Goal: Transaction & Acquisition: Purchase product/service

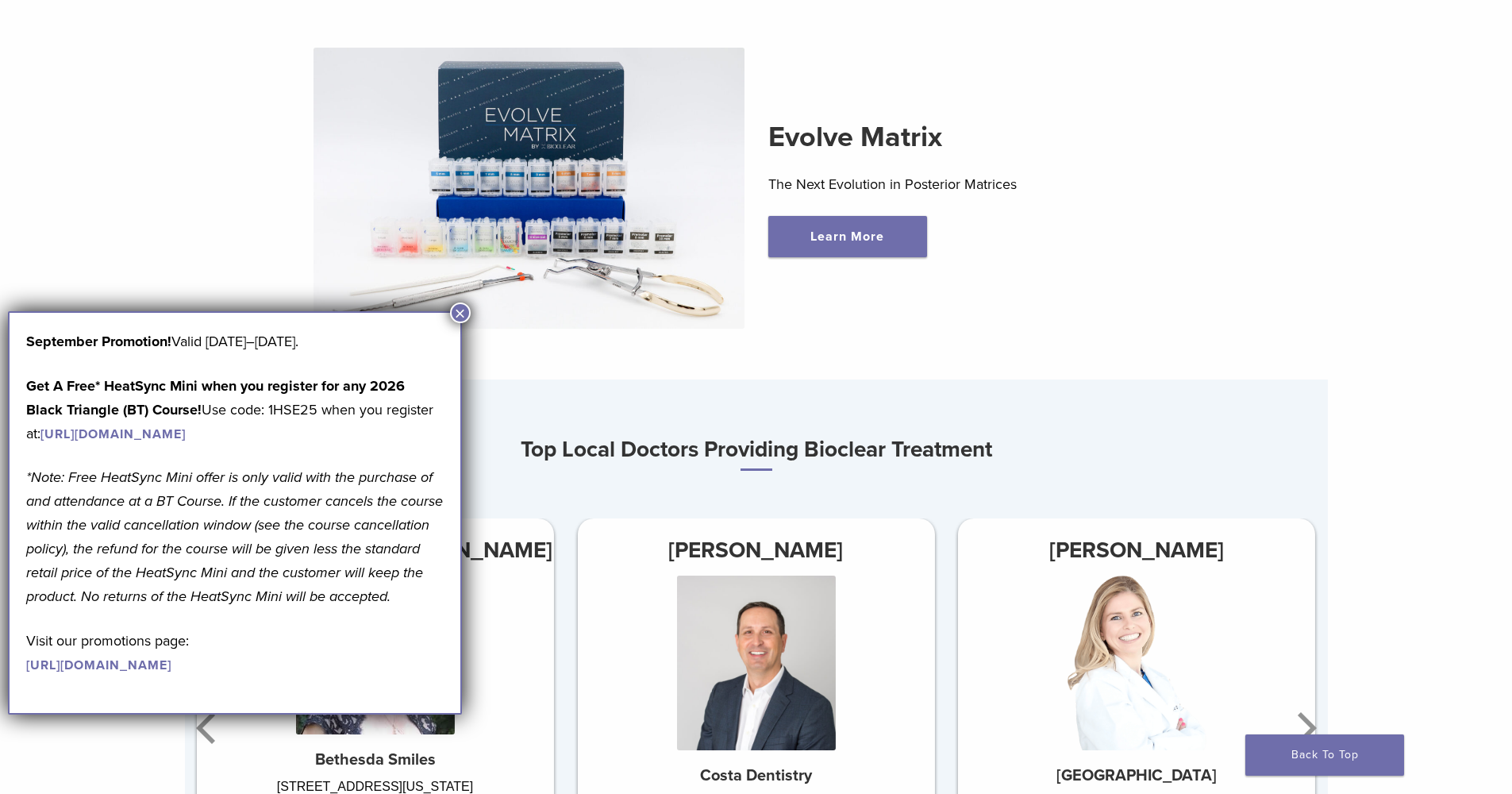
scroll to position [808, 0]
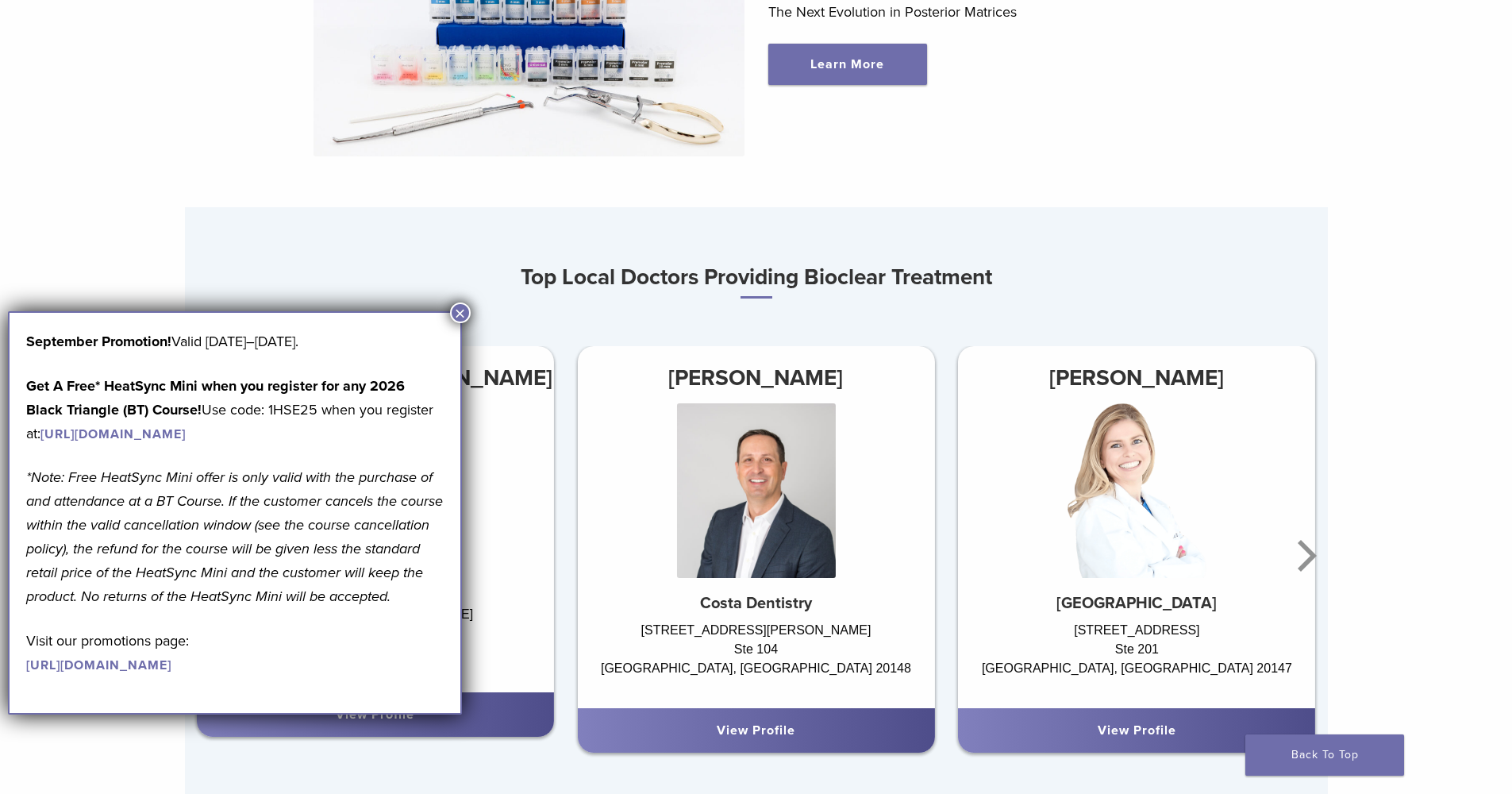
click at [457, 309] on button "×" at bounding box center [461, 313] width 21 height 21
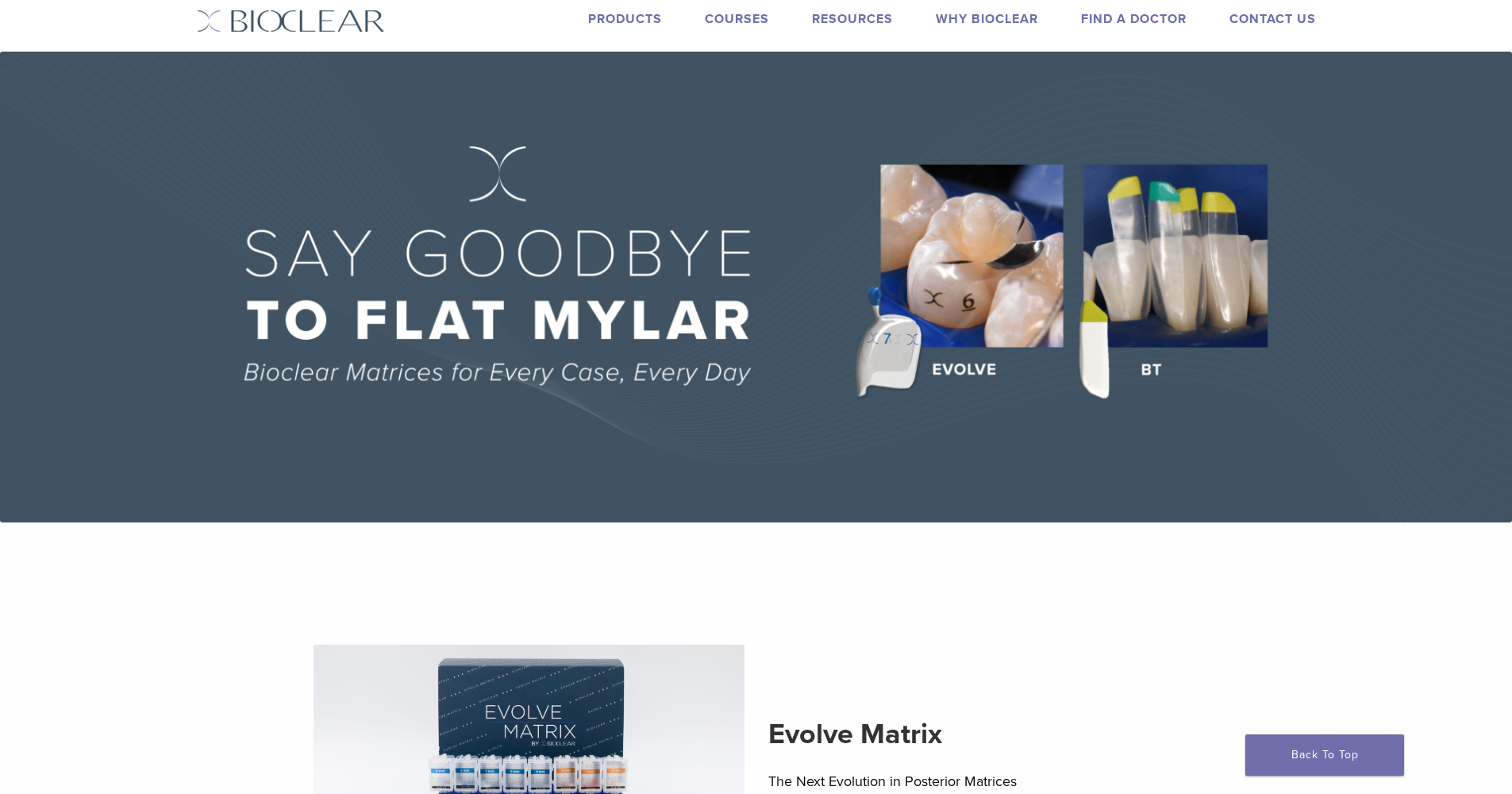
scroll to position [0, 0]
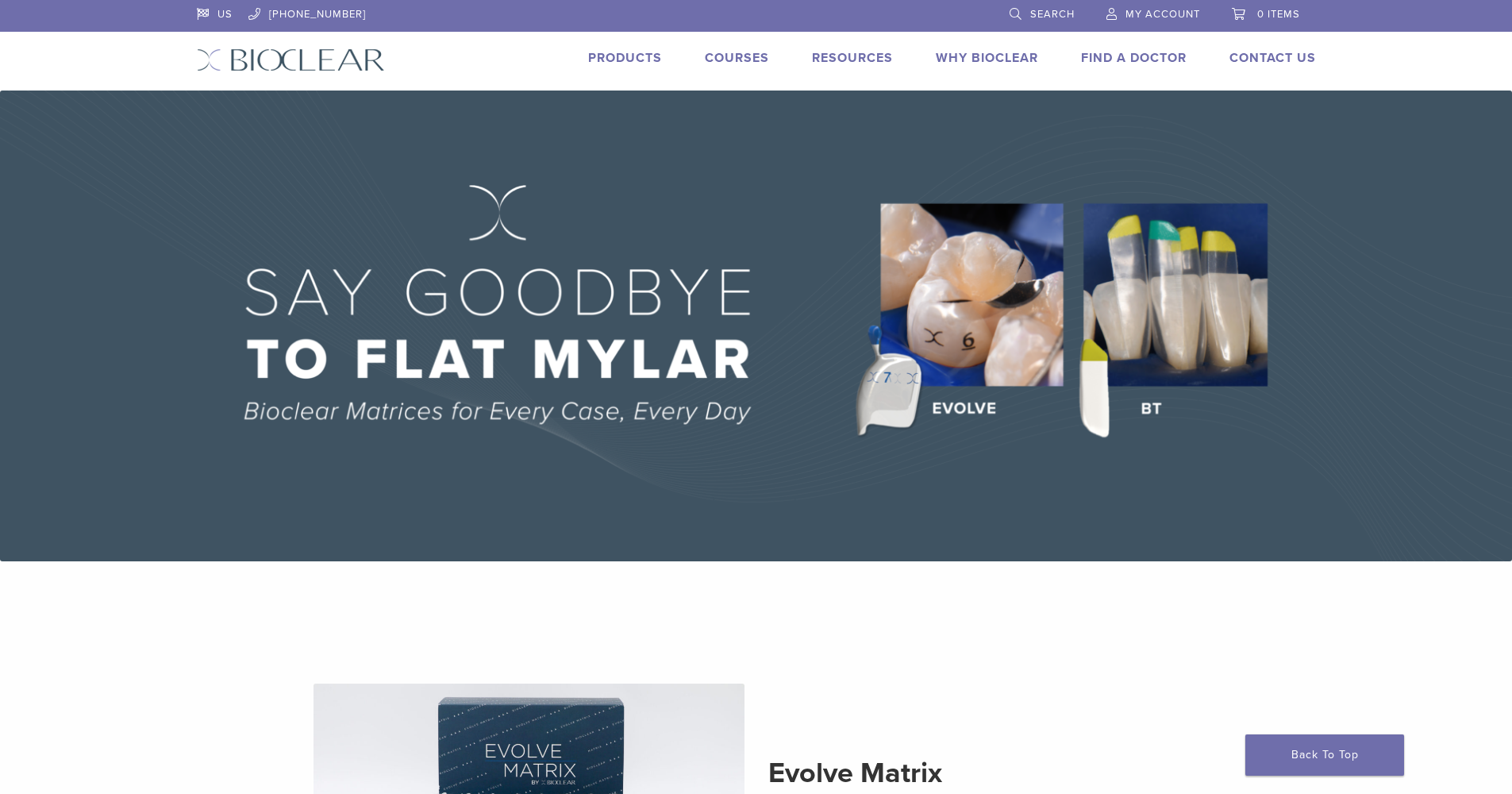
click at [609, 60] on link "Products" at bounding box center [624, 57] width 74 height 16
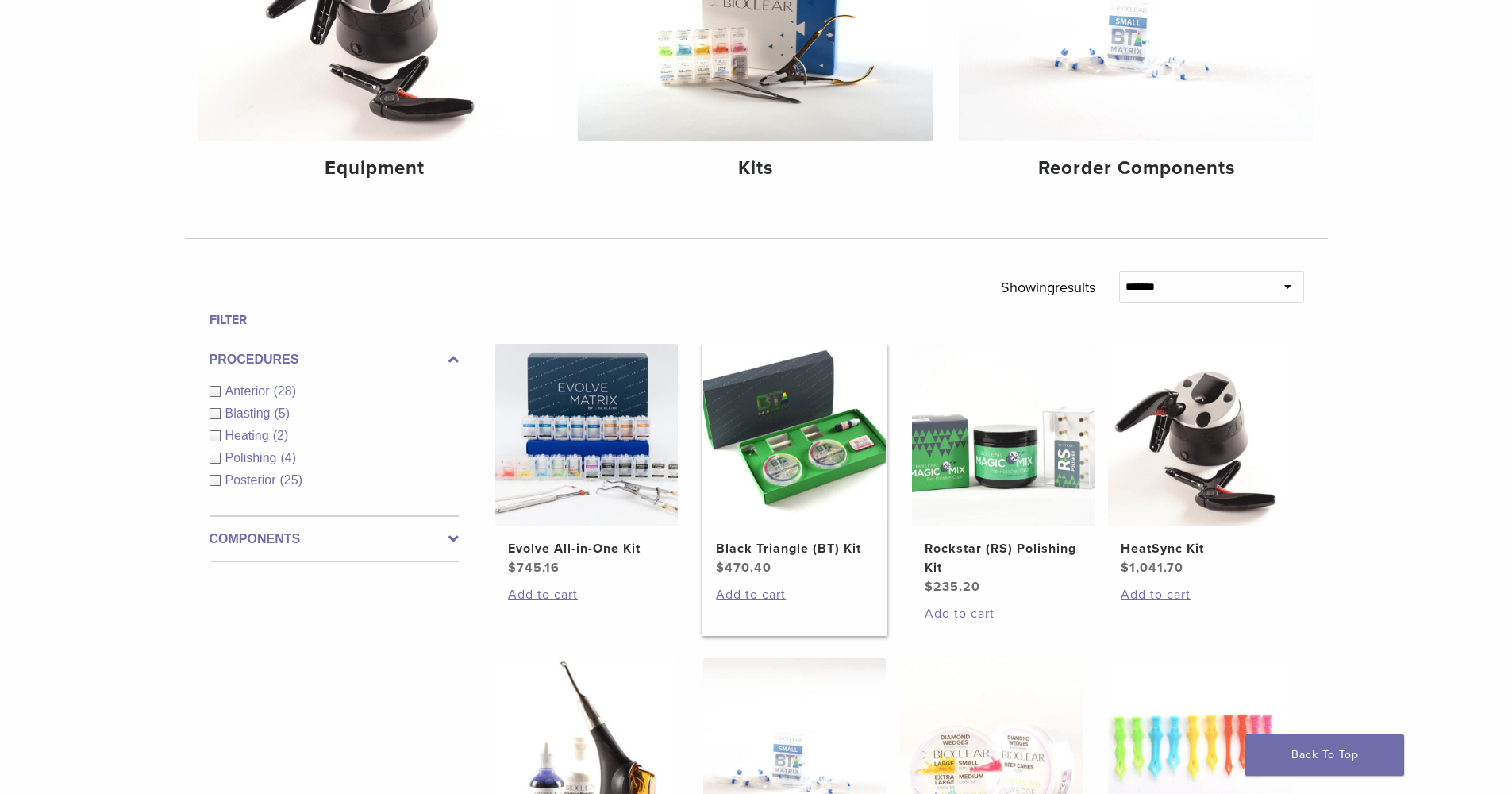
scroll to position [244, 0]
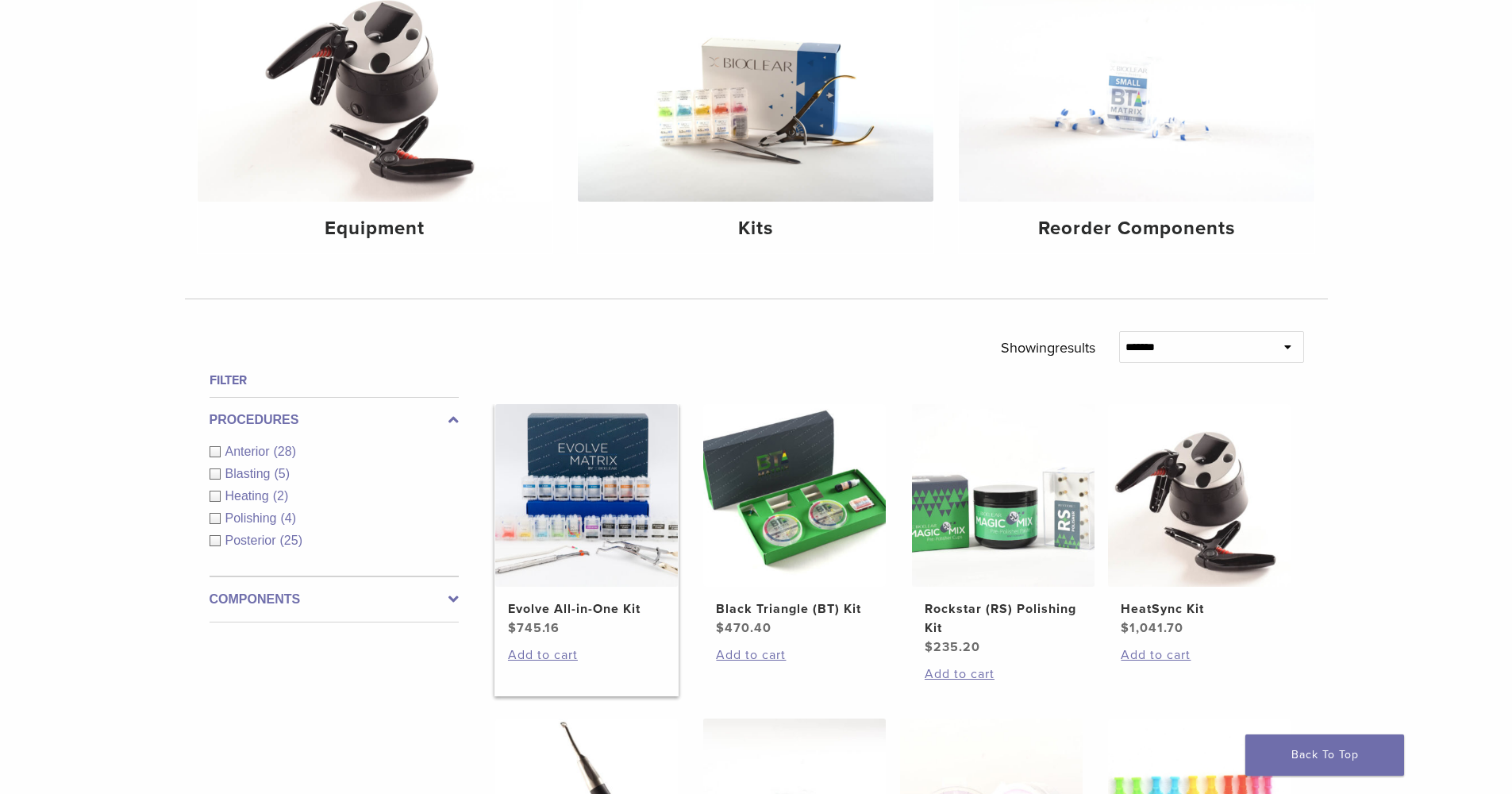
click at [588, 413] on img at bounding box center [586, 495] width 183 height 183
click at [582, 476] on img at bounding box center [586, 495] width 183 height 183
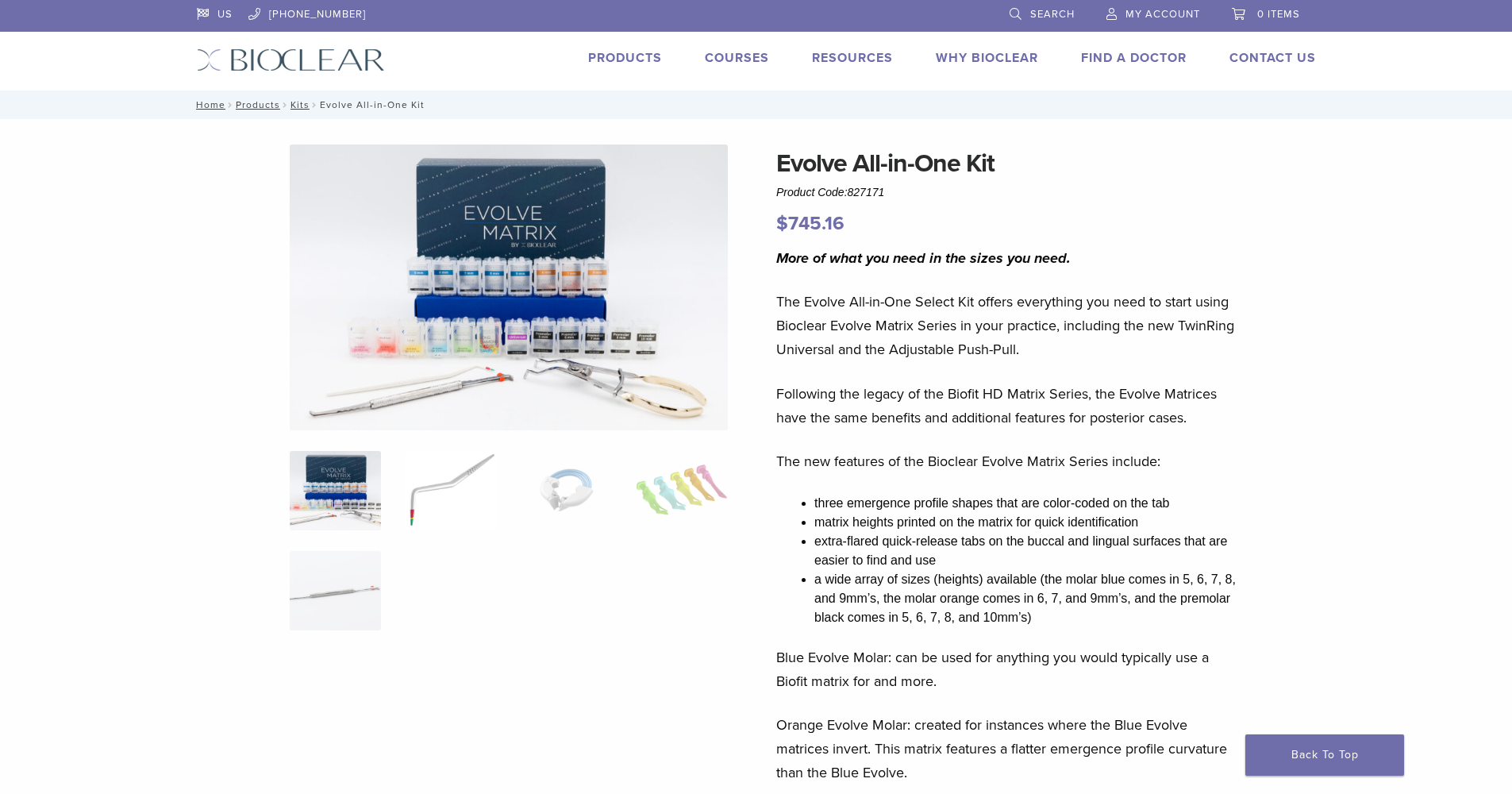
click at [440, 479] on img at bounding box center [450, 490] width 91 height 79
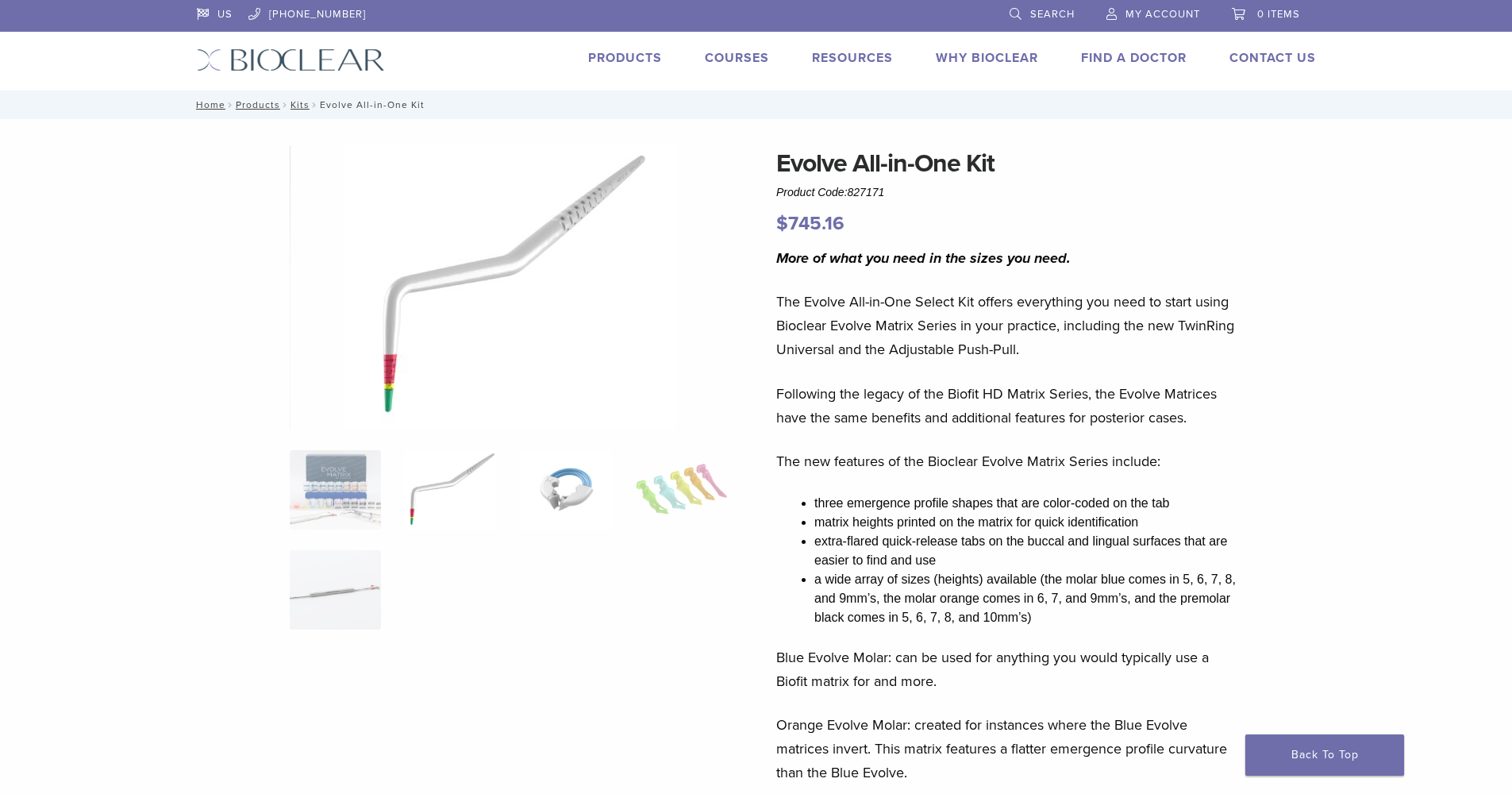
click at [535, 482] on img at bounding box center [566, 489] width 91 height 79
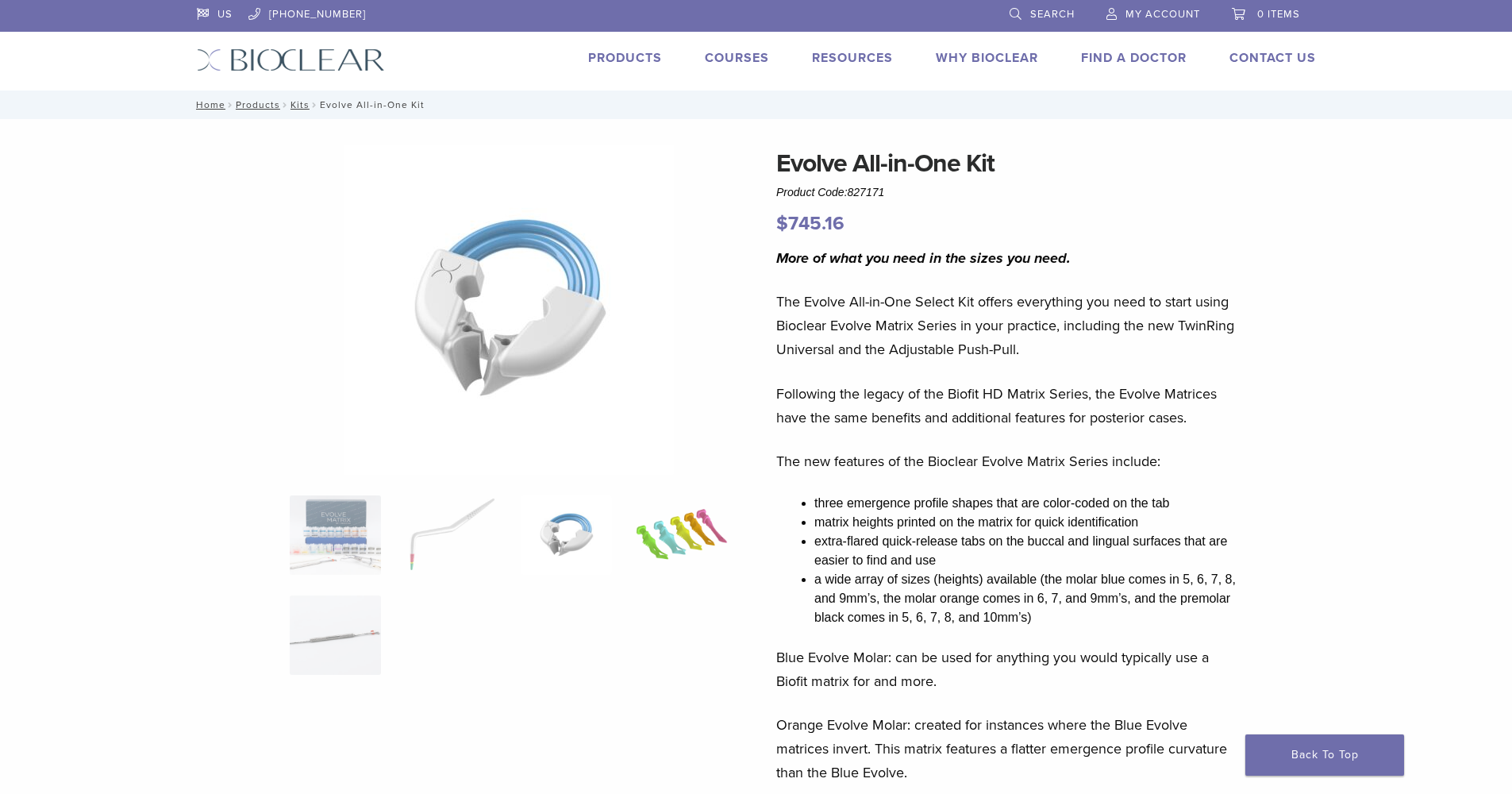
click at [693, 523] on img at bounding box center [681, 534] width 91 height 79
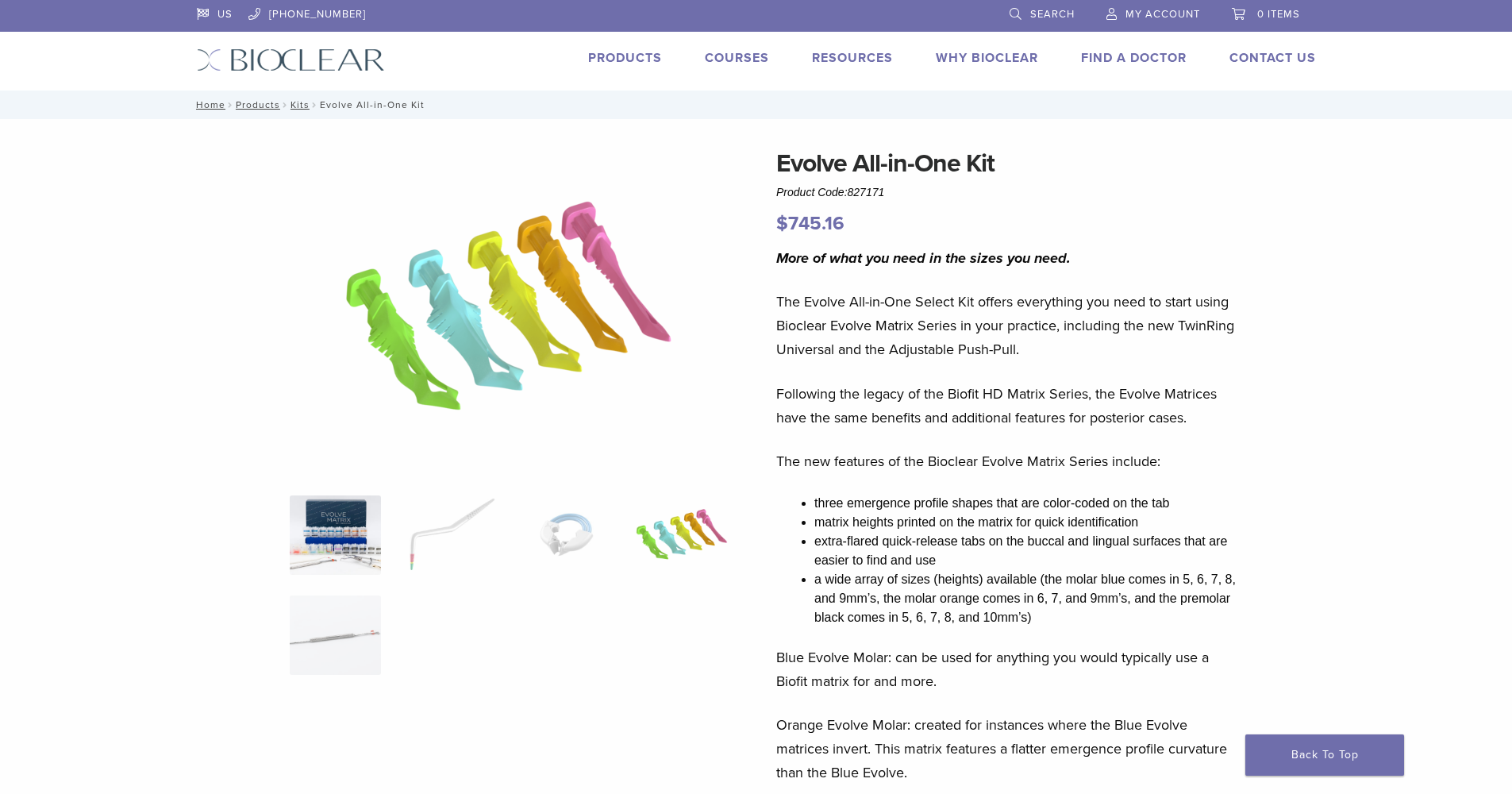
click at [360, 520] on img at bounding box center [335, 534] width 91 height 79
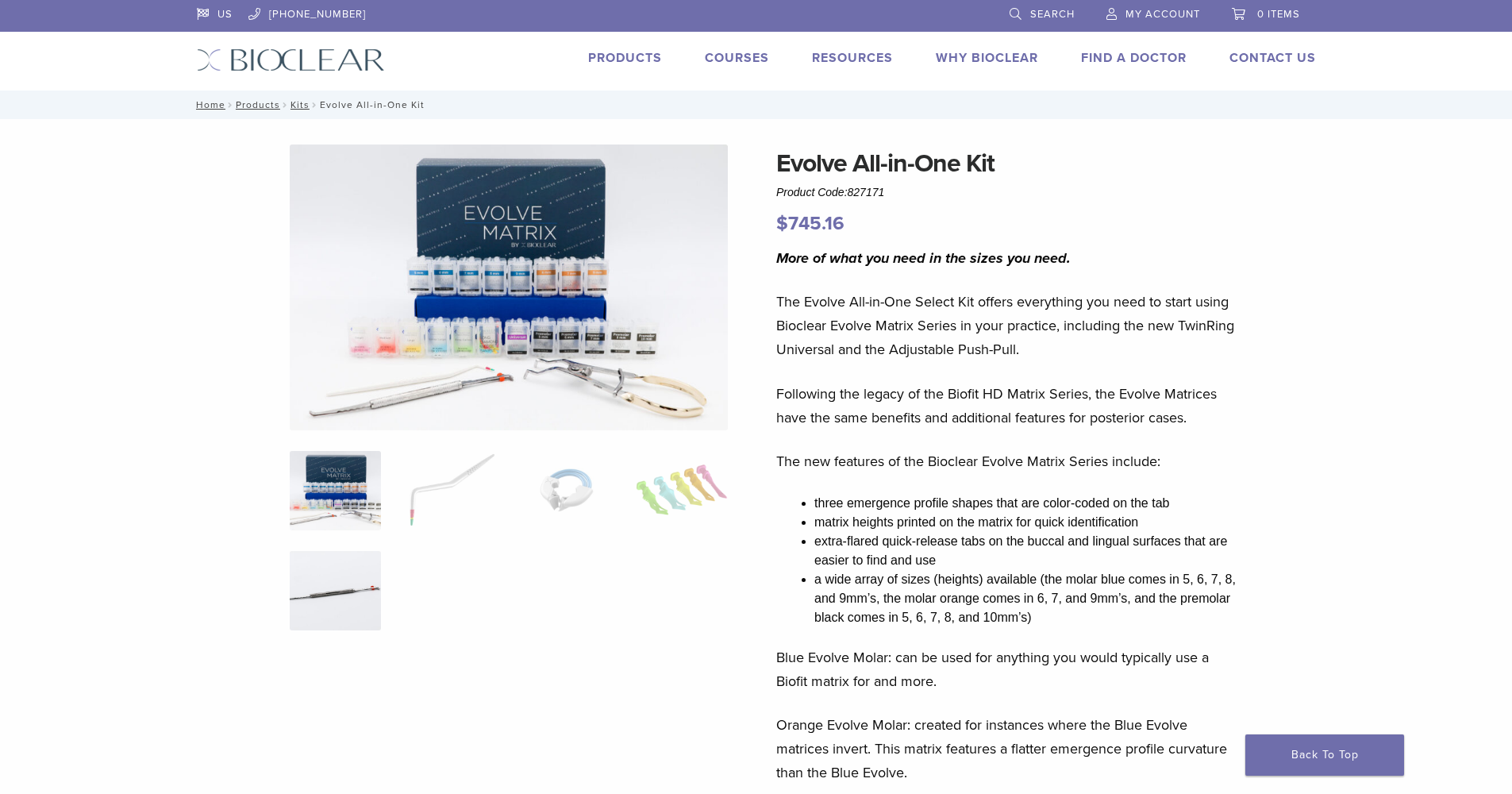
click at [341, 590] on img at bounding box center [335, 590] width 91 height 79
